Goal: Task Accomplishment & Management: Use online tool/utility

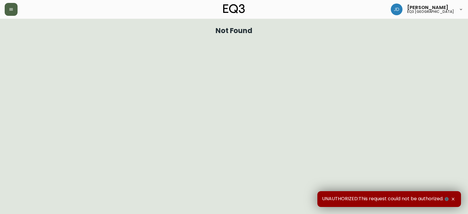
click at [12, 11] on icon "button" at bounding box center [11, 9] width 5 height 5
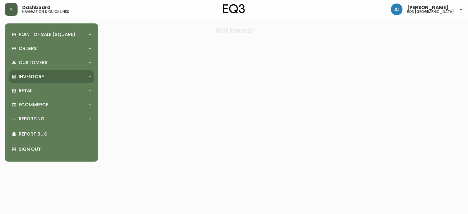
click at [33, 76] on p "Inventory" at bounding box center [32, 76] width 26 height 6
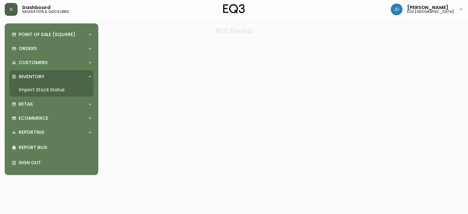
click at [42, 87] on link "Import Stock Status" at bounding box center [51, 89] width 84 height 13
